Goal: Transaction & Acquisition: Purchase product/service

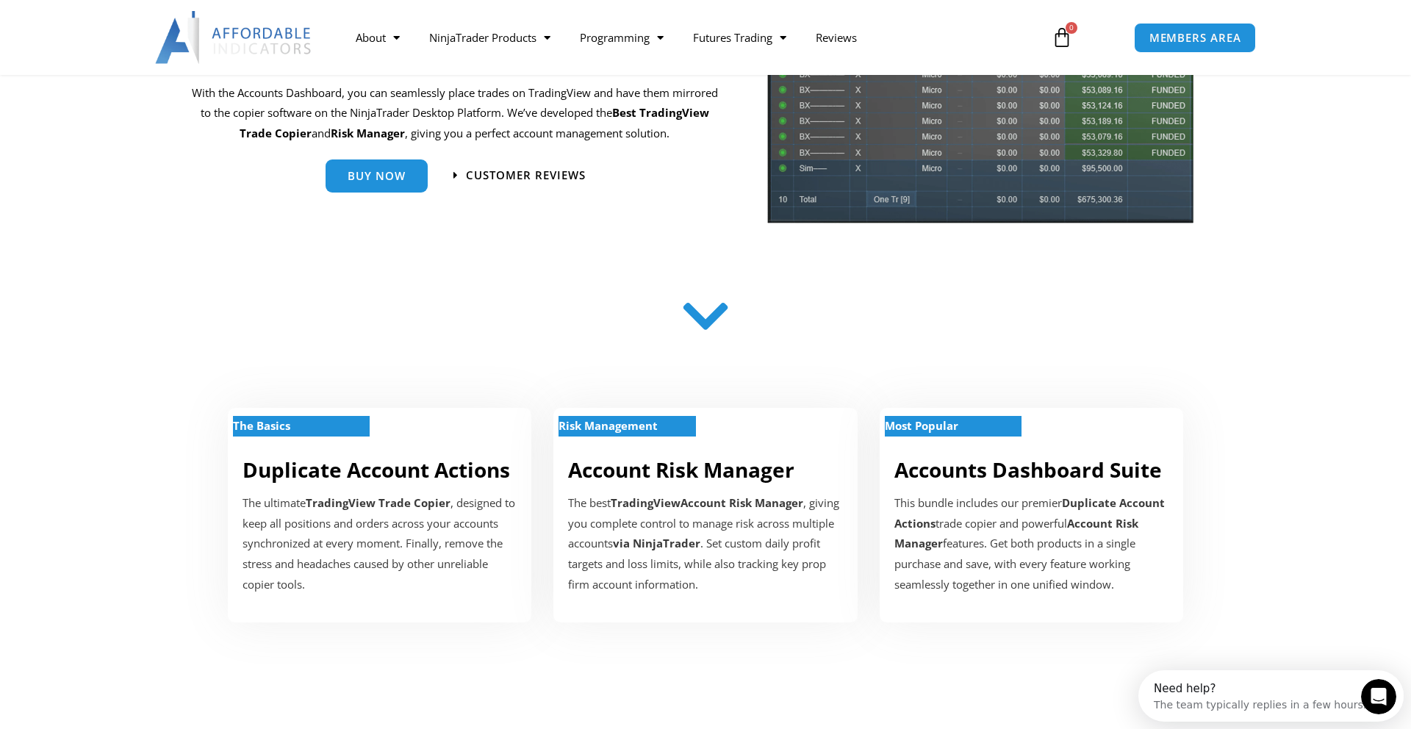
scroll to position [200, 0]
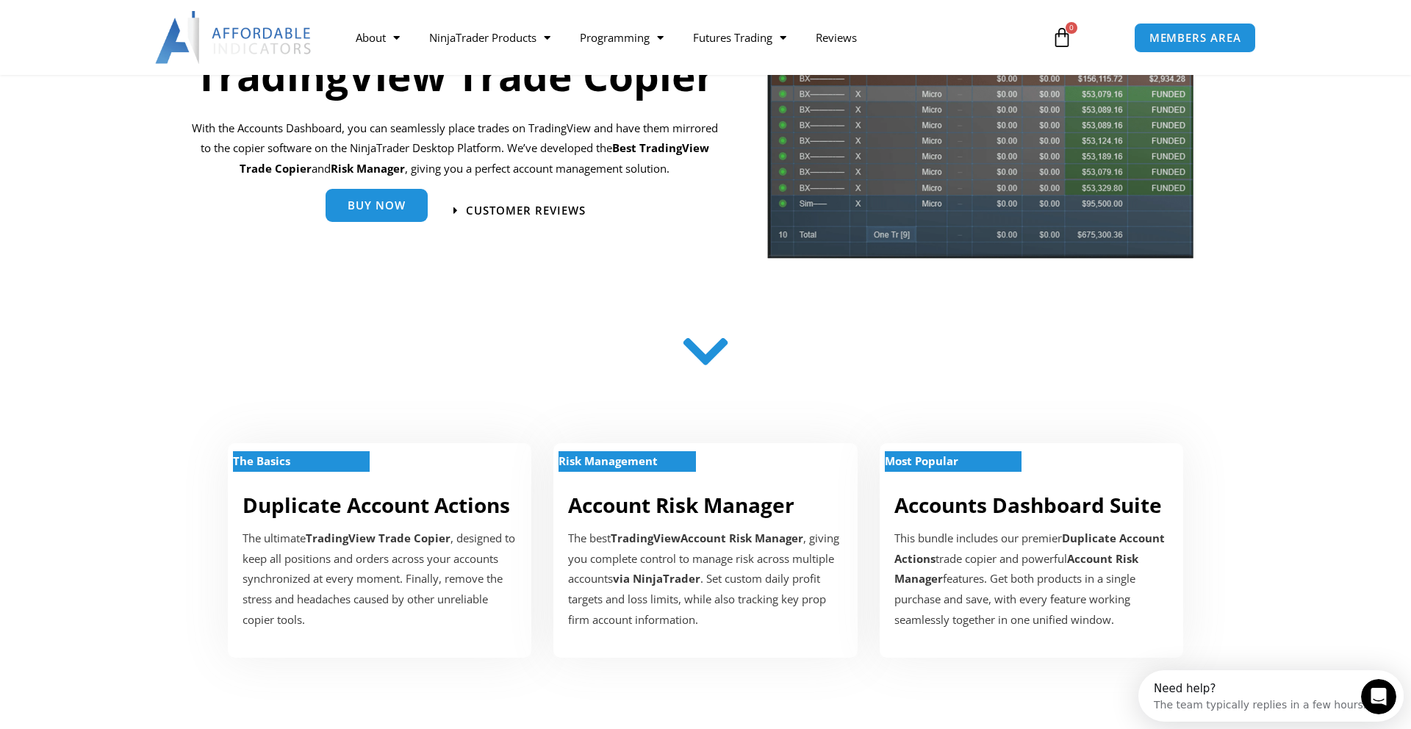
click at [390, 211] on span "Buy Now" at bounding box center [377, 205] width 58 height 11
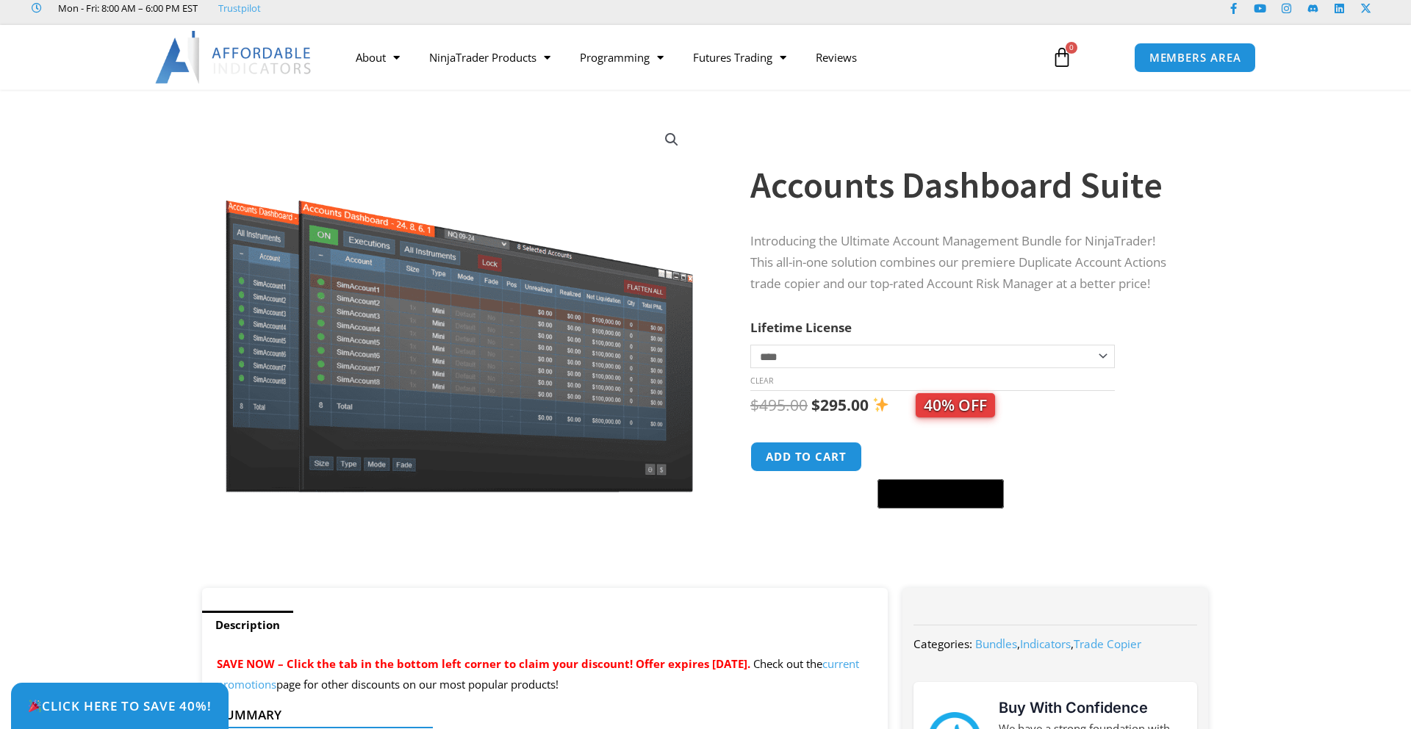
scroll to position [42, 0]
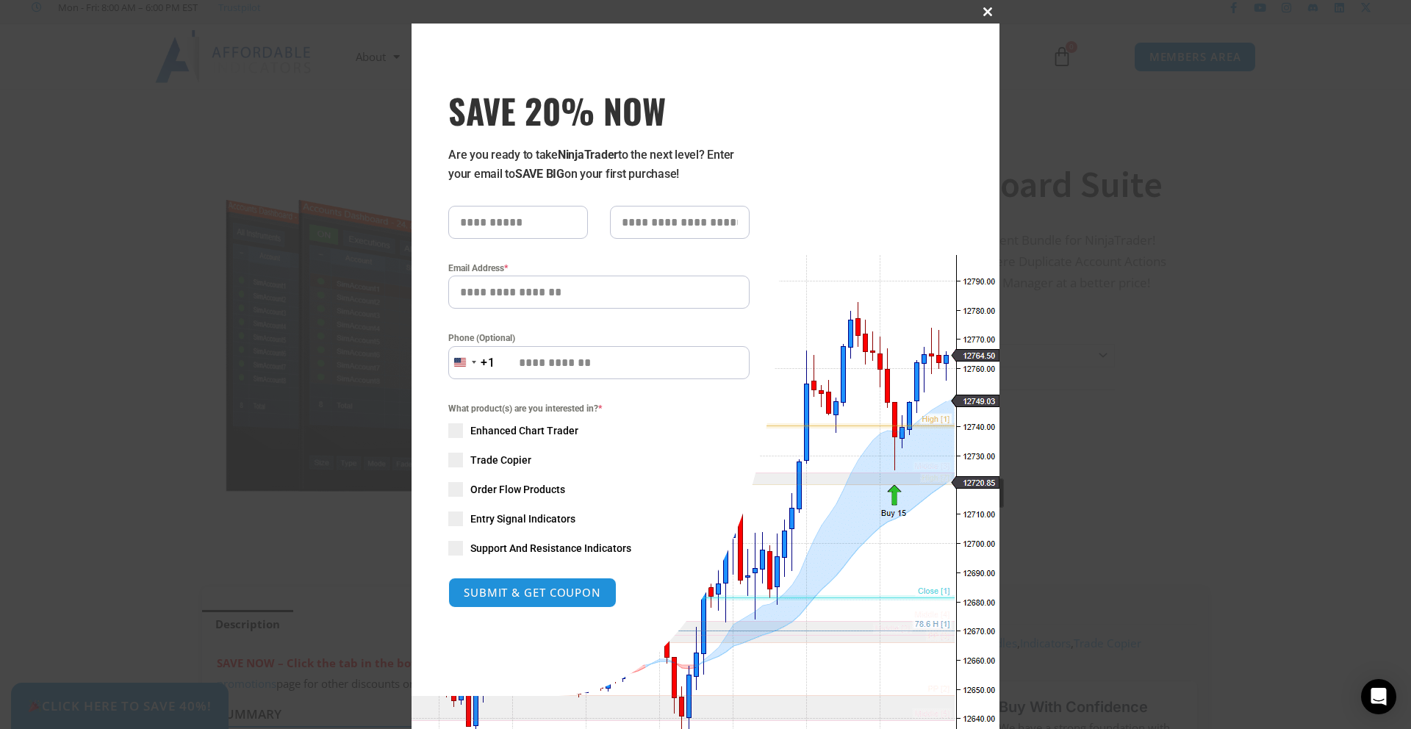
click at [984, 14] on span "SAVE 20% NOW popup" at bounding box center [988, 11] width 24 height 9
